Goal: Check status: Check status

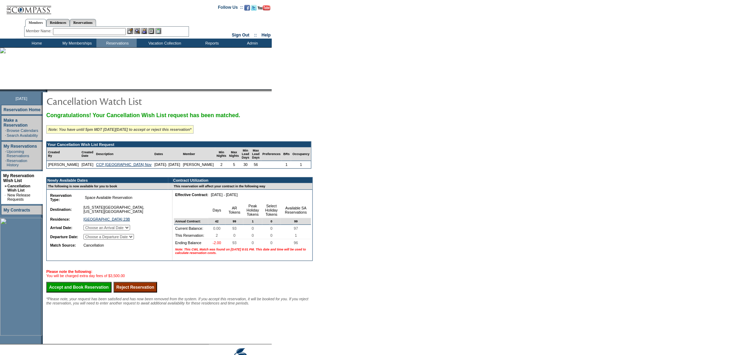
click at [130, 230] on select "Choose an Arrival Date [DATE] [DATE]" at bounding box center [106, 228] width 47 height 6
click at [145, 292] on input "Reject Reservation" at bounding box center [135, 287] width 43 height 11
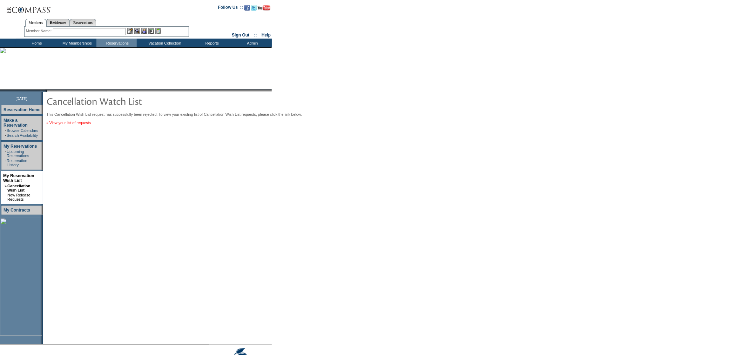
click at [82, 125] on link "« View your list of requests" at bounding box center [68, 123] width 45 height 4
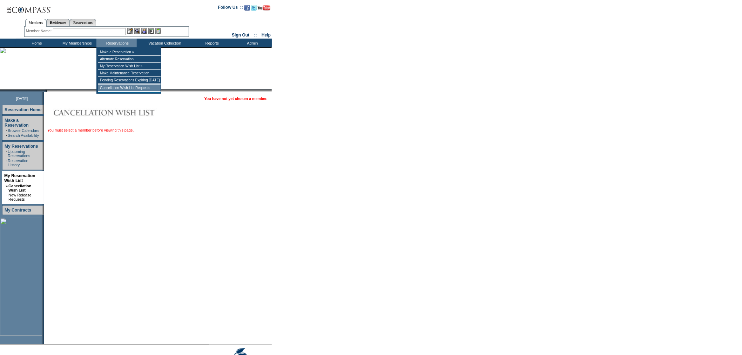
click at [121, 88] on td "Cancellation Wish List Requests" at bounding box center [129, 87] width 62 height 7
